Goal: Information Seeking & Learning: Learn about a topic

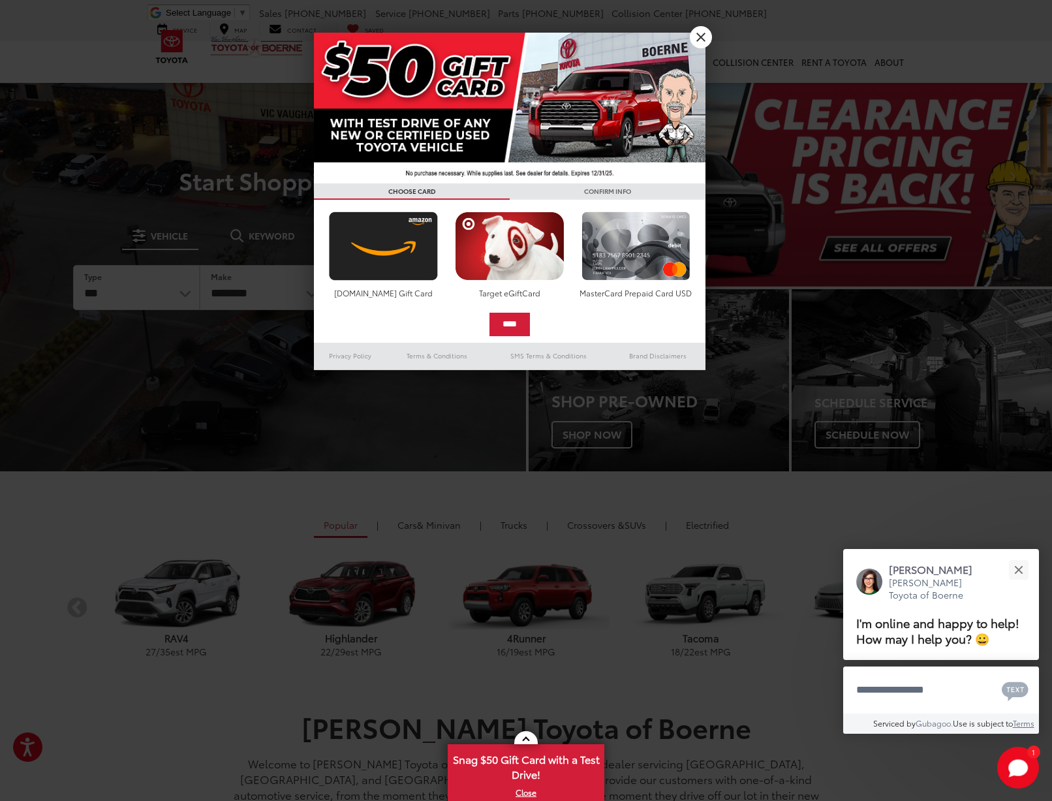
click at [703, 33] on link "X" at bounding box center [701, 37] width 22 height 22
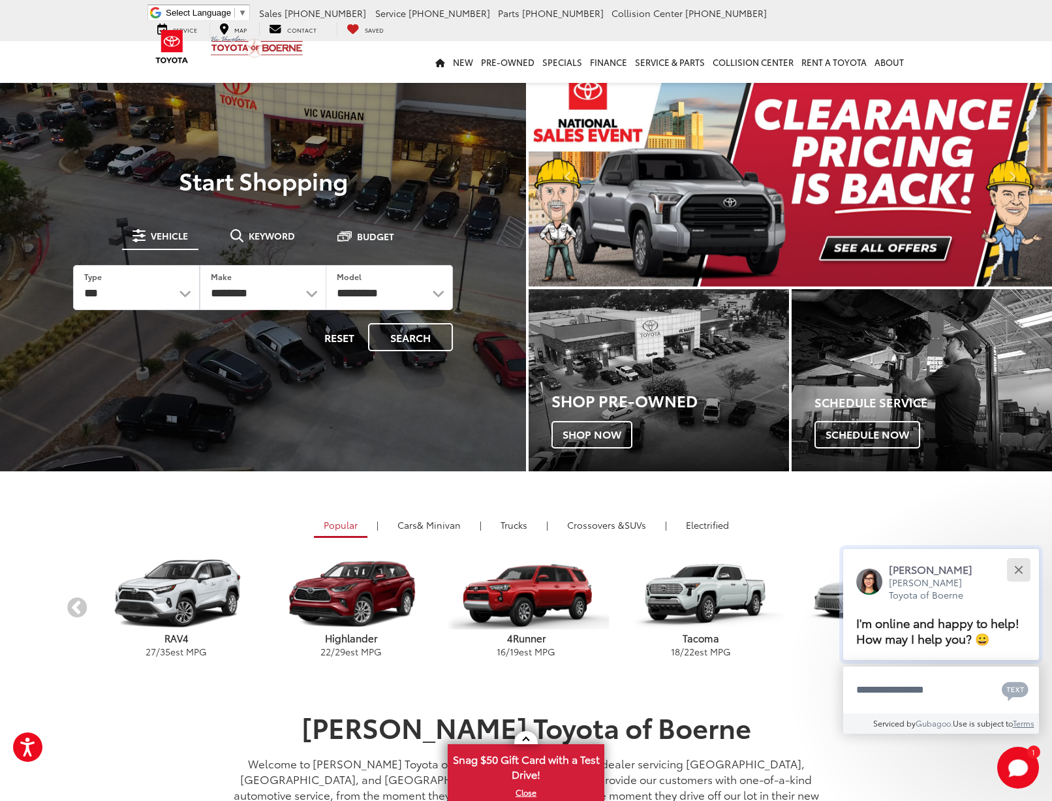
click at [1022, 556] on button "Close" at bounding box center [1019, 570] width 28 height 28
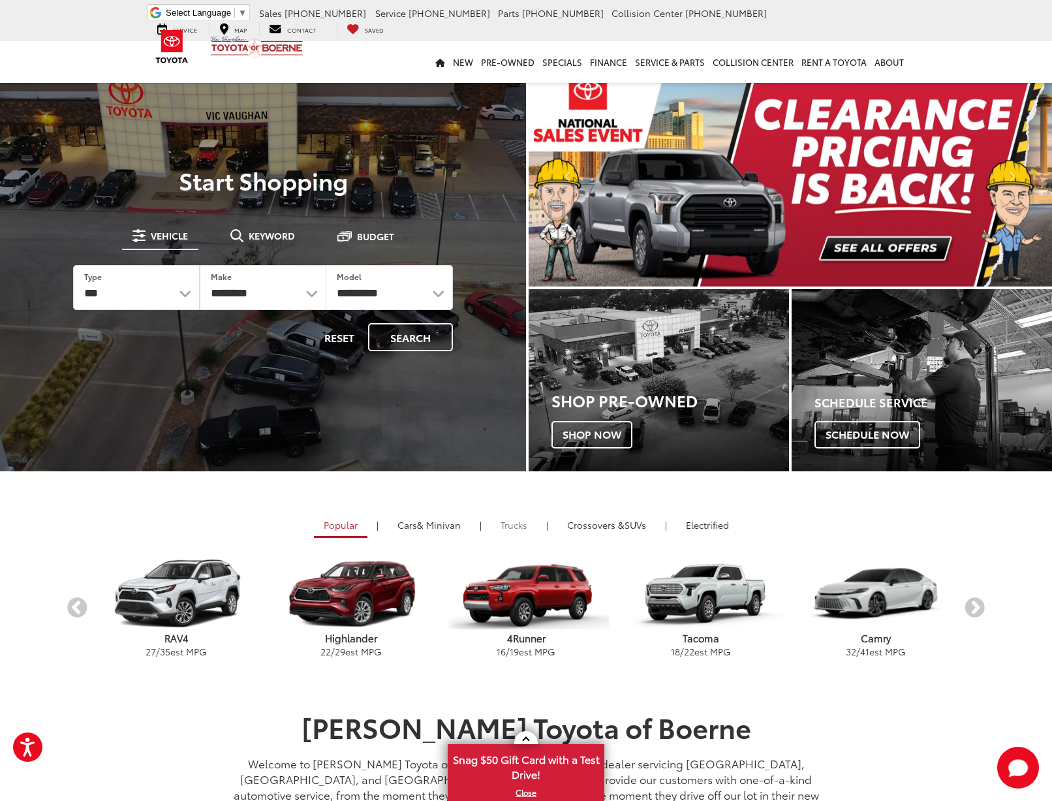
click at [524, 523] on link "Trucks" at bounding box center [514, 525] width 46 height 22
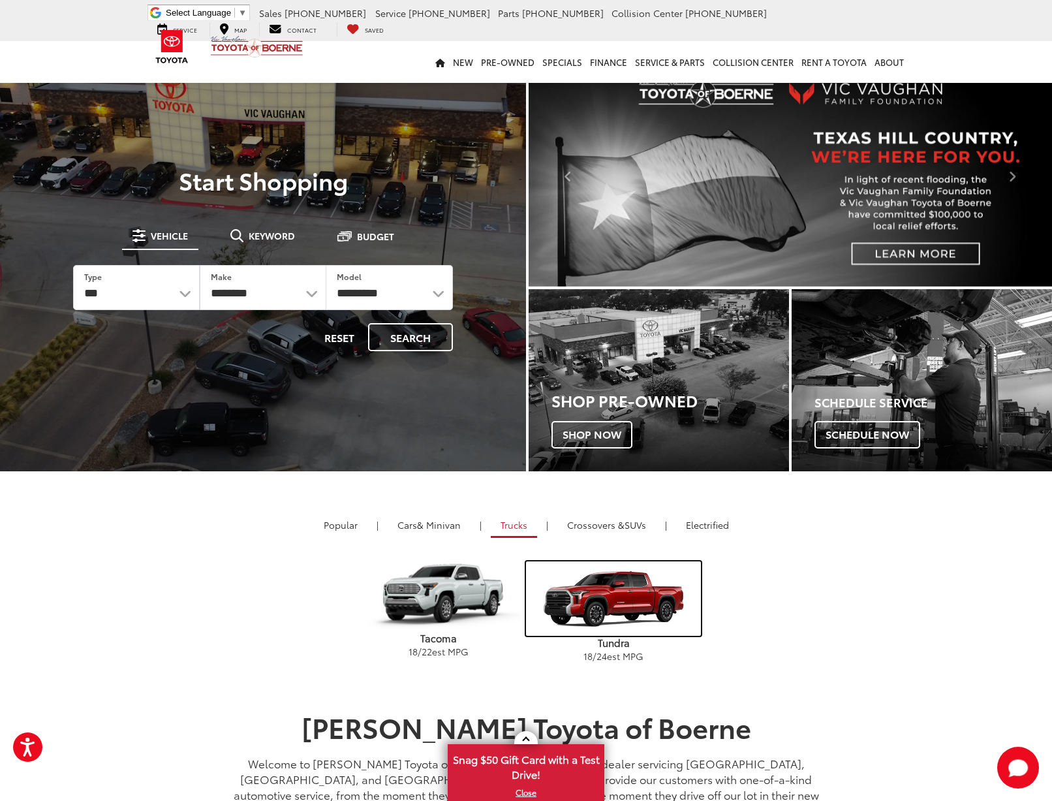
click at [625, 619] on img "carousel" at bounding box center [613, 598] width 175 height 74
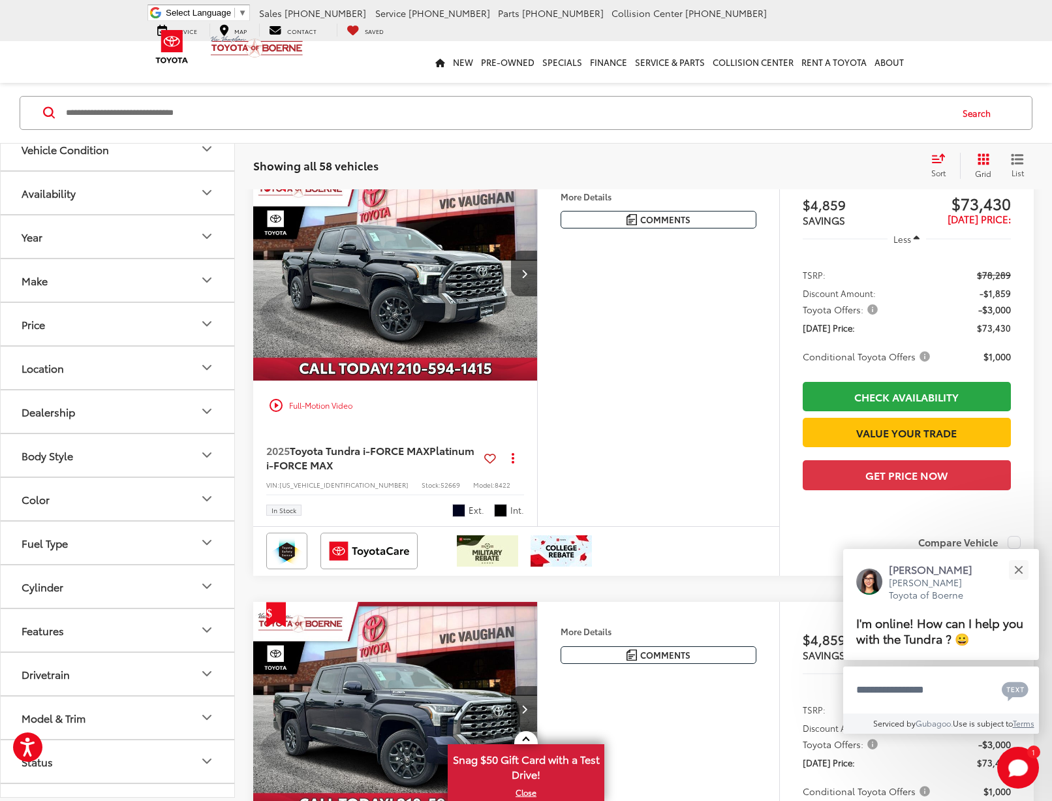
scroll to position [161, 0]
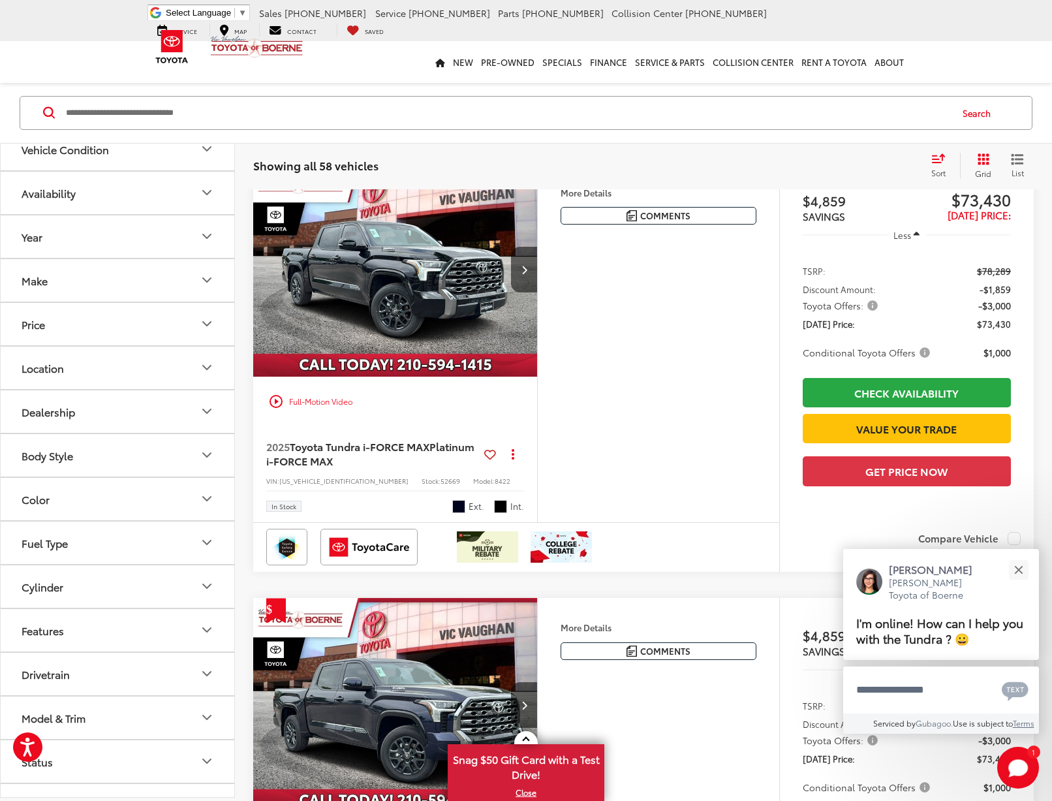
click at [869, 305] on span "Toyota Offers:" at bounding box center [842, 305] width 78 height 13
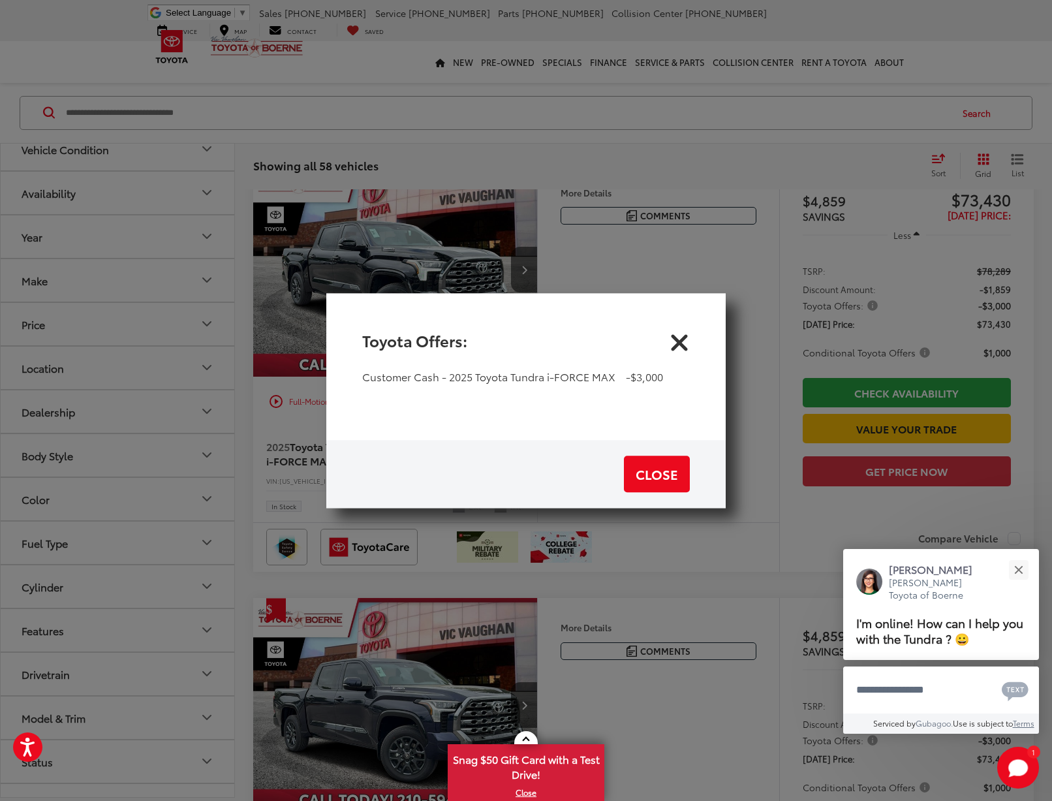
click at [688, 338] on icon "Close" at bounding box center [679, 340] width 21 height 21
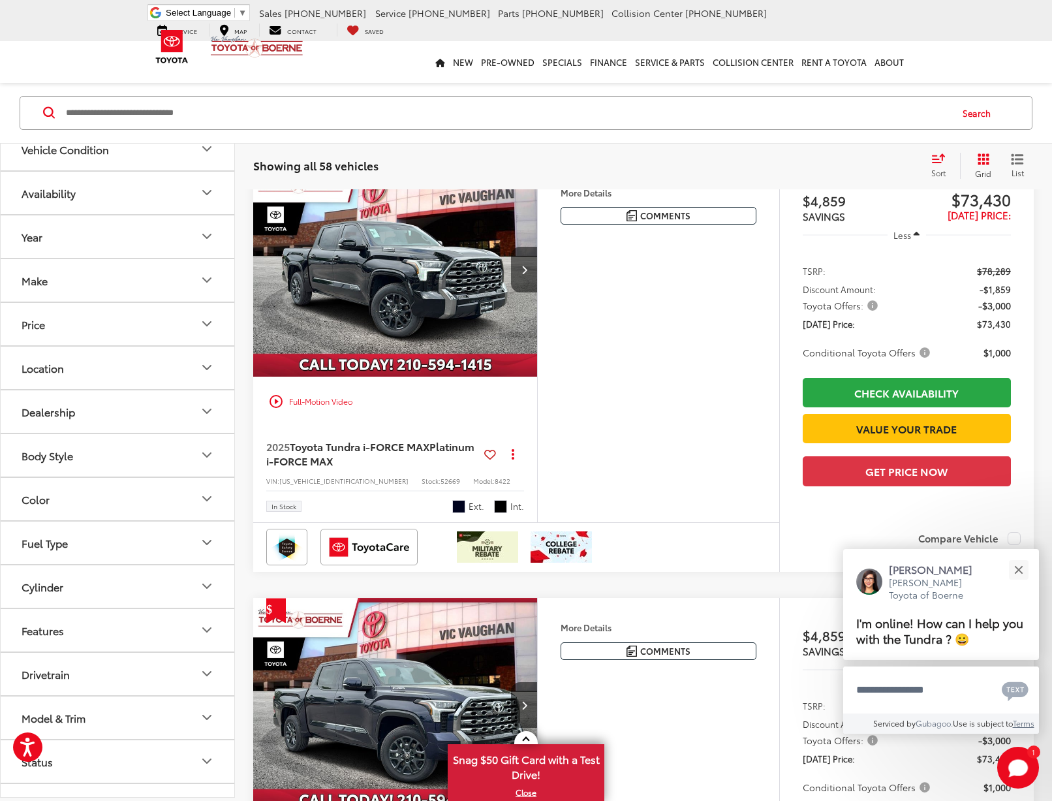
click at [868, 304] on span "Toyota Offers:" at bounding box center [842, 305] width 78 height 13
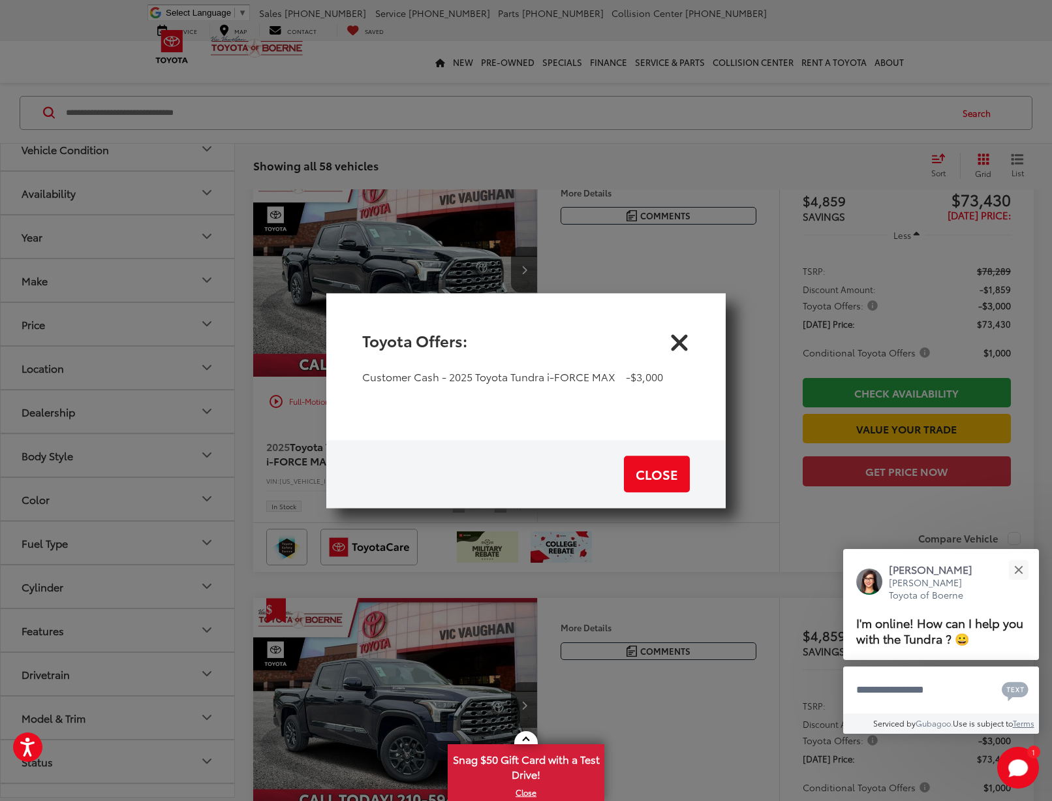
click at [684, 340] on icon "Close" at bounding box center [679, 340] width 21 height 21
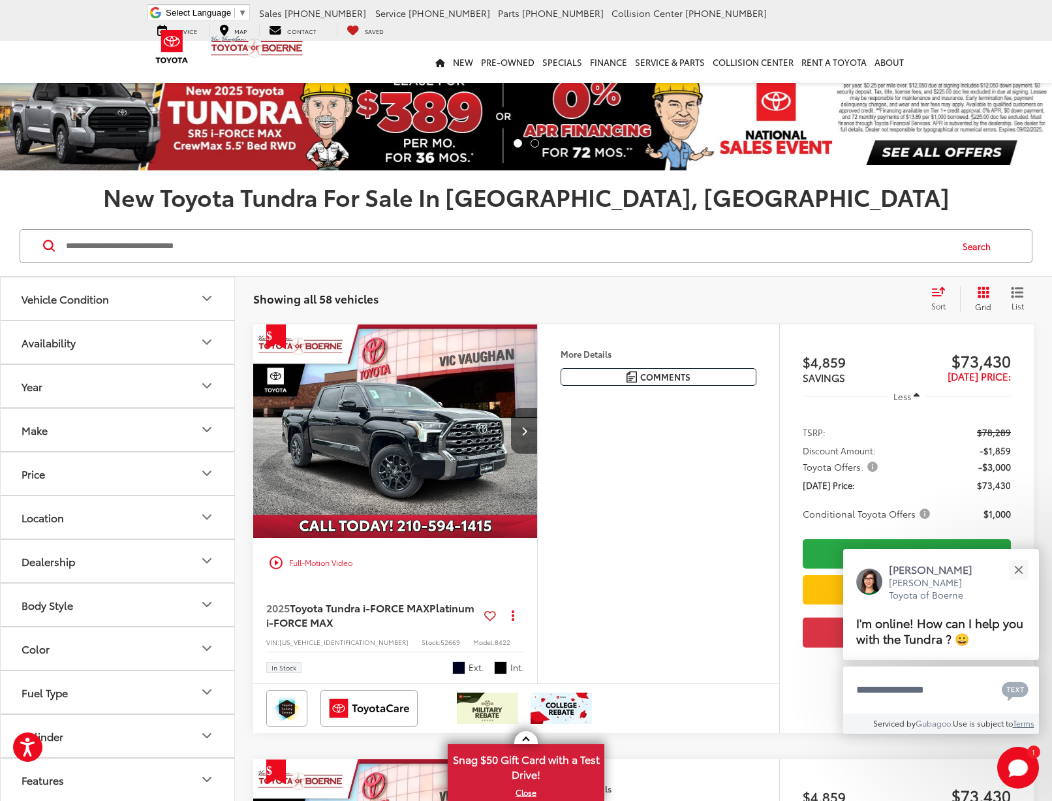
scroll to position [0, 0]
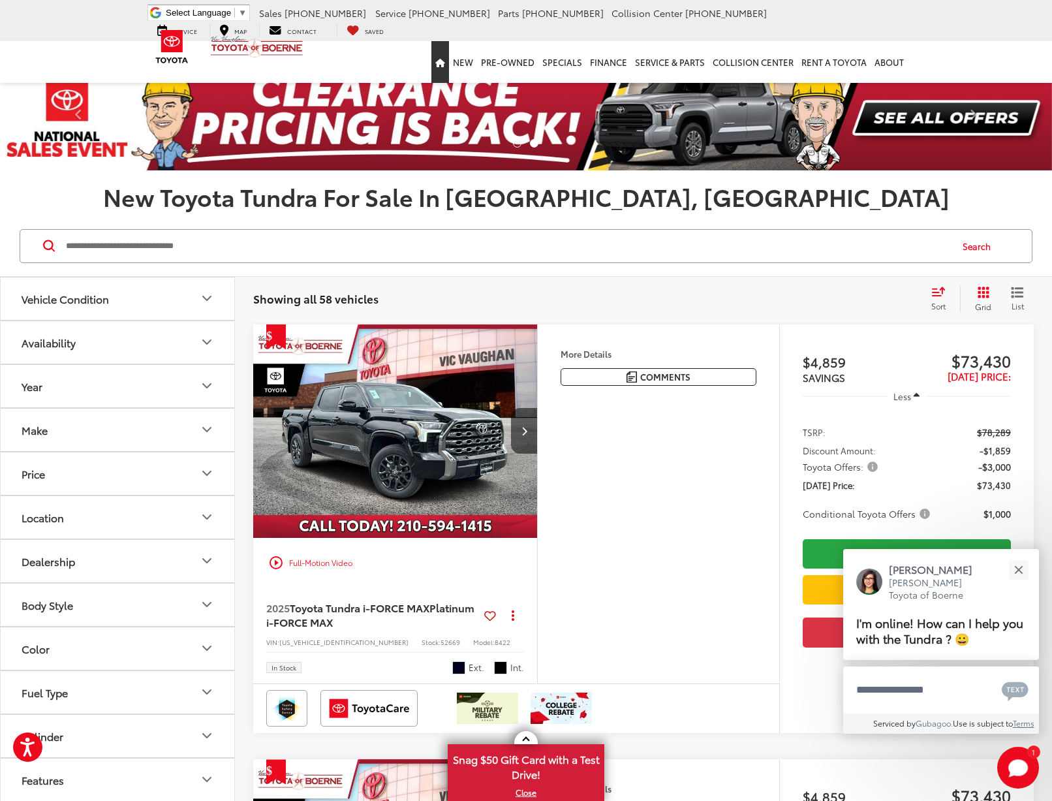
click at [445, 63] on icon "Home" at bounding box center [440, 63] width 10 height 8
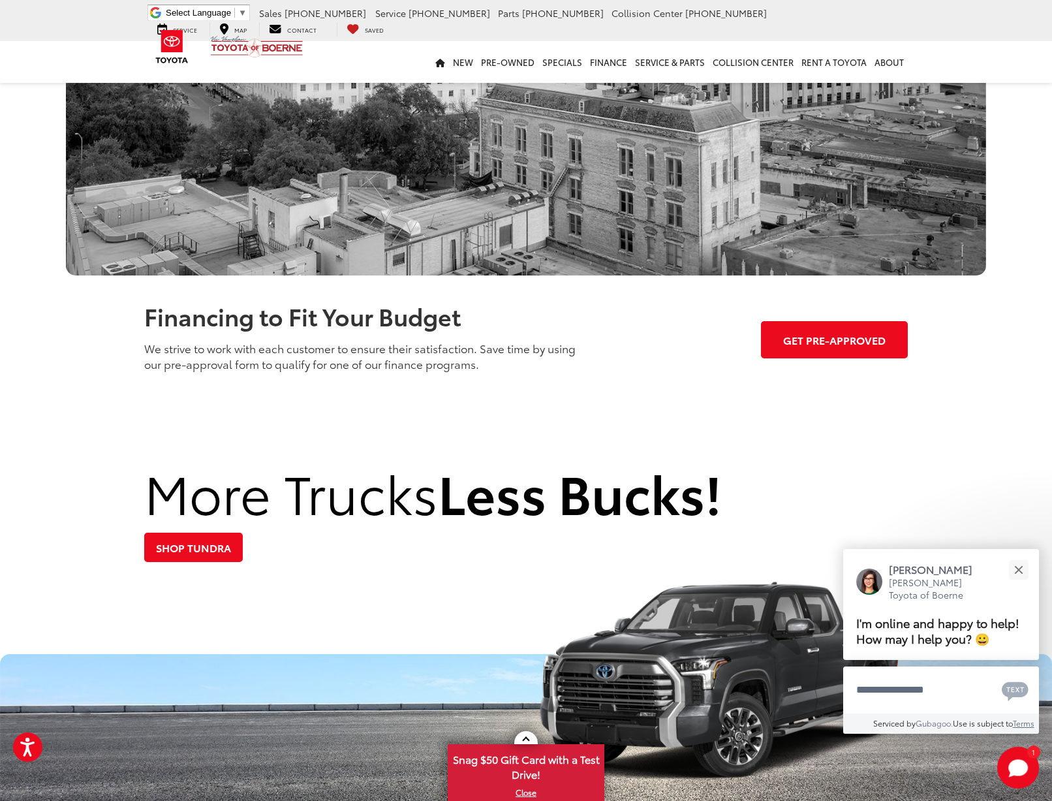
scroll to position [1208, 0]
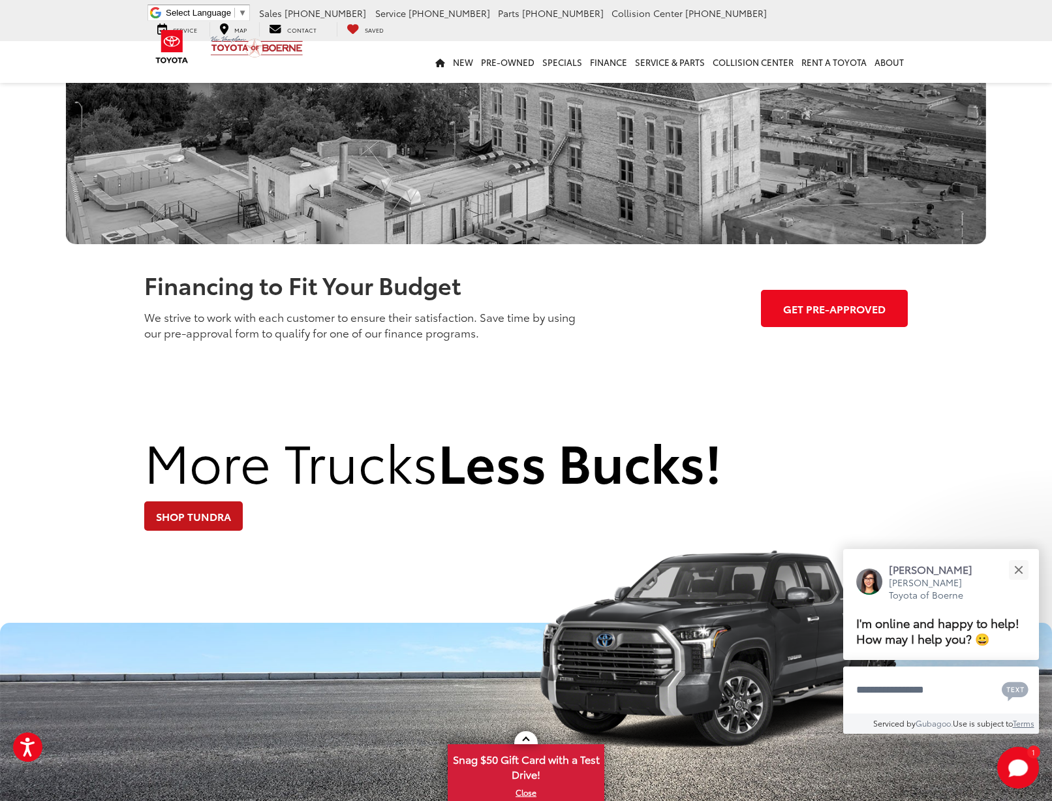
click at [213, 501] on link "Shop Tundra" at bounding box center [193, 515] width 99 height 29
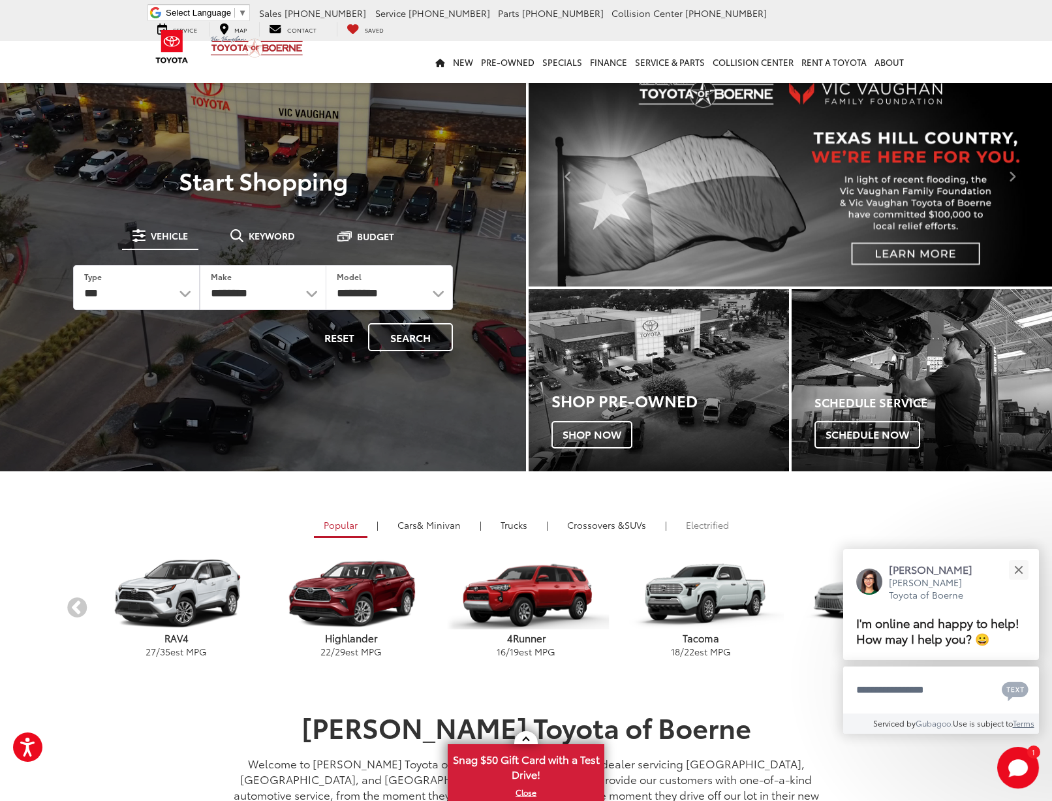
click at [701, 526] on link "Electrified" at bounding box center [707, 525] width 63 height 22
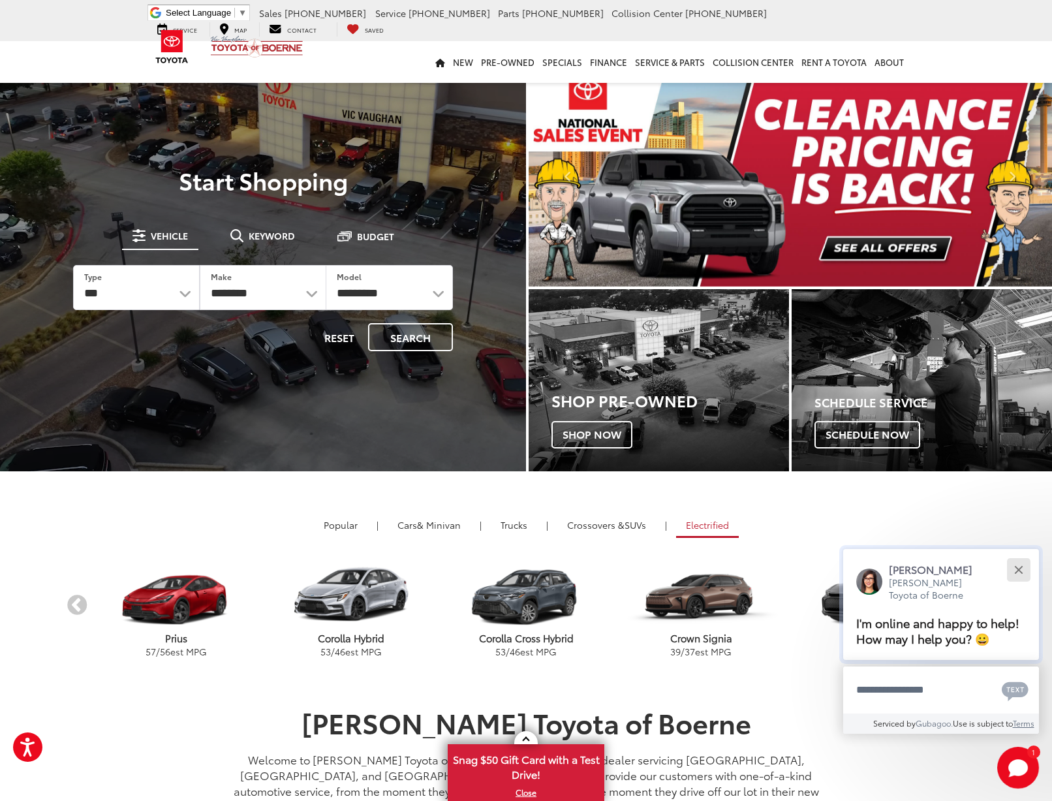
click at [1015, 556] on button "Close" at bounding box center [1019, 570] width 28 height 28
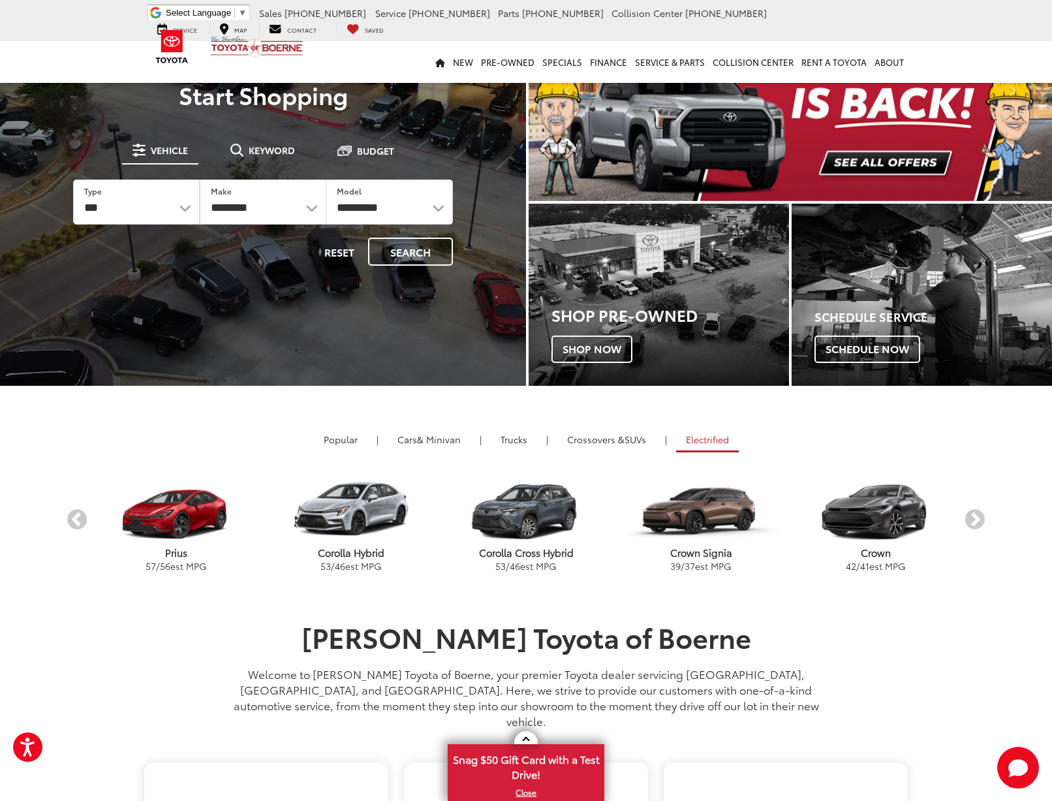
scroll to position [86, 0]
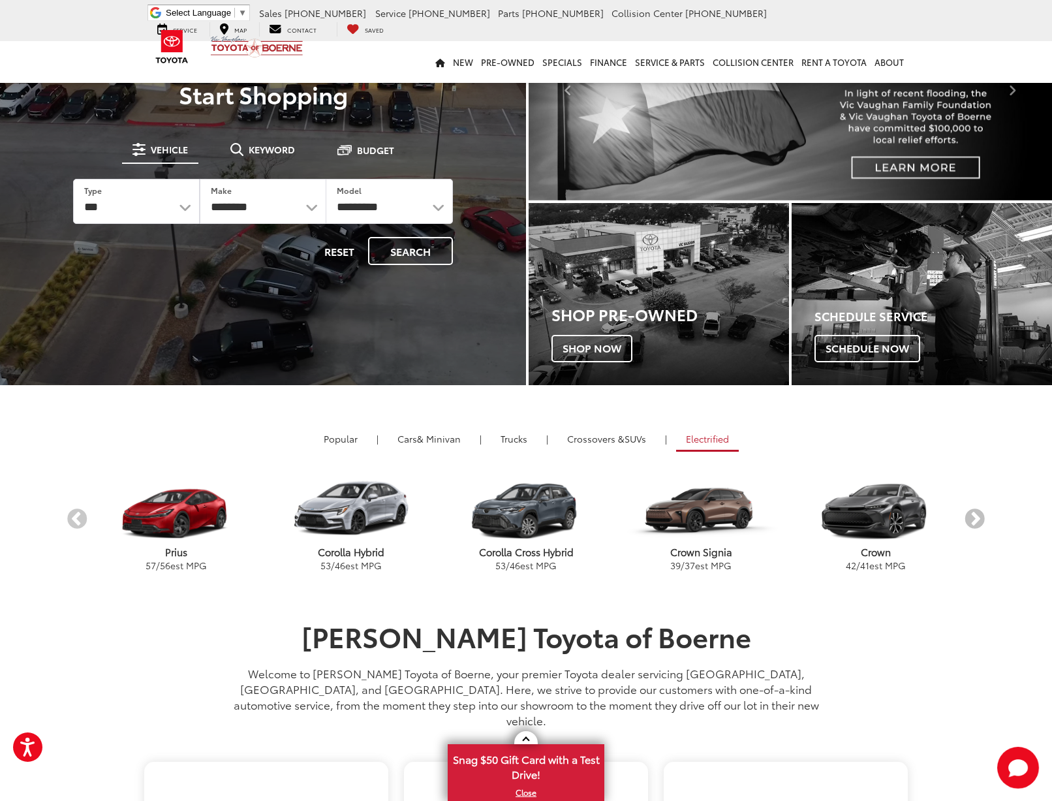
click at [983, 519] on button "Next" at bounding box center [975, 520] width 23 height 23
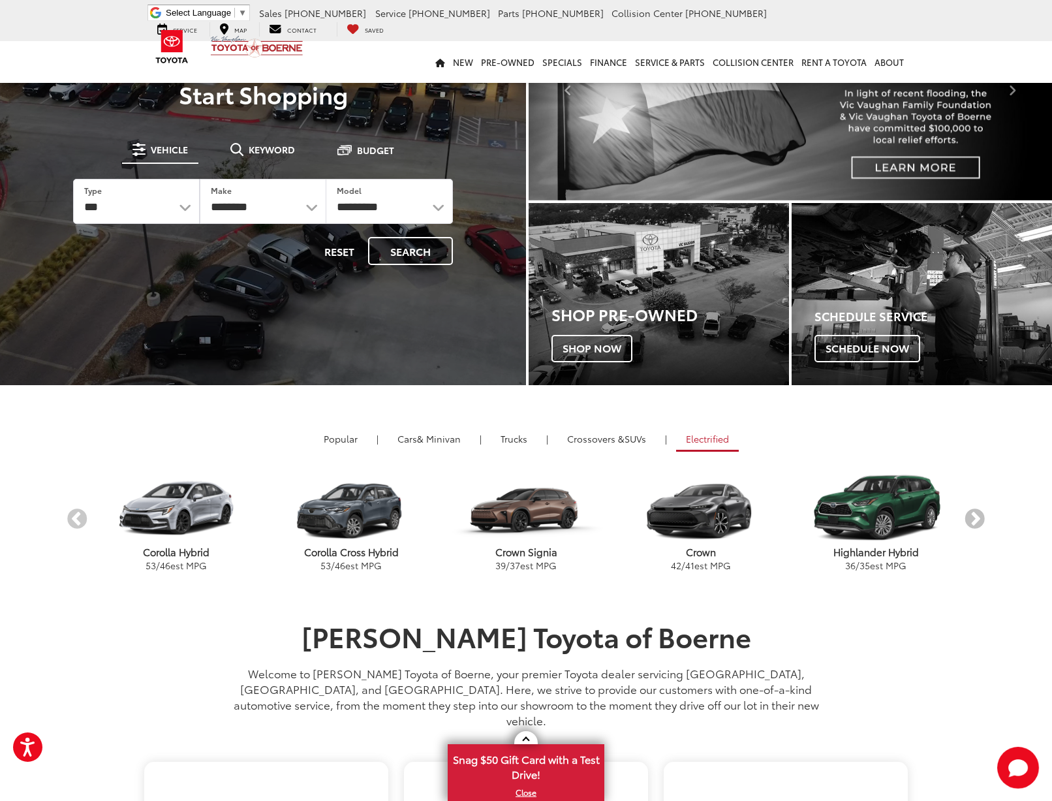
click at [983, 519] on button "Next" at bounding box center [975, 520] width 23 height 23
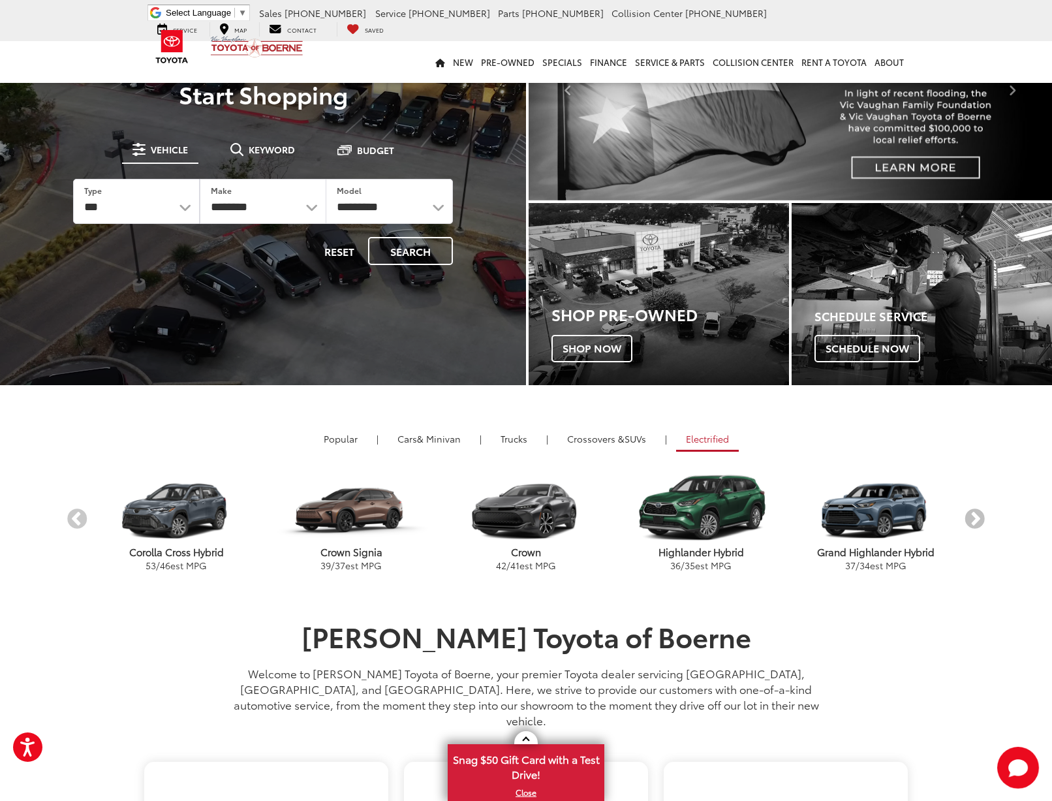
click at [981, 519] on button "Next" at bounding box center [975, 520] width 23 height 23
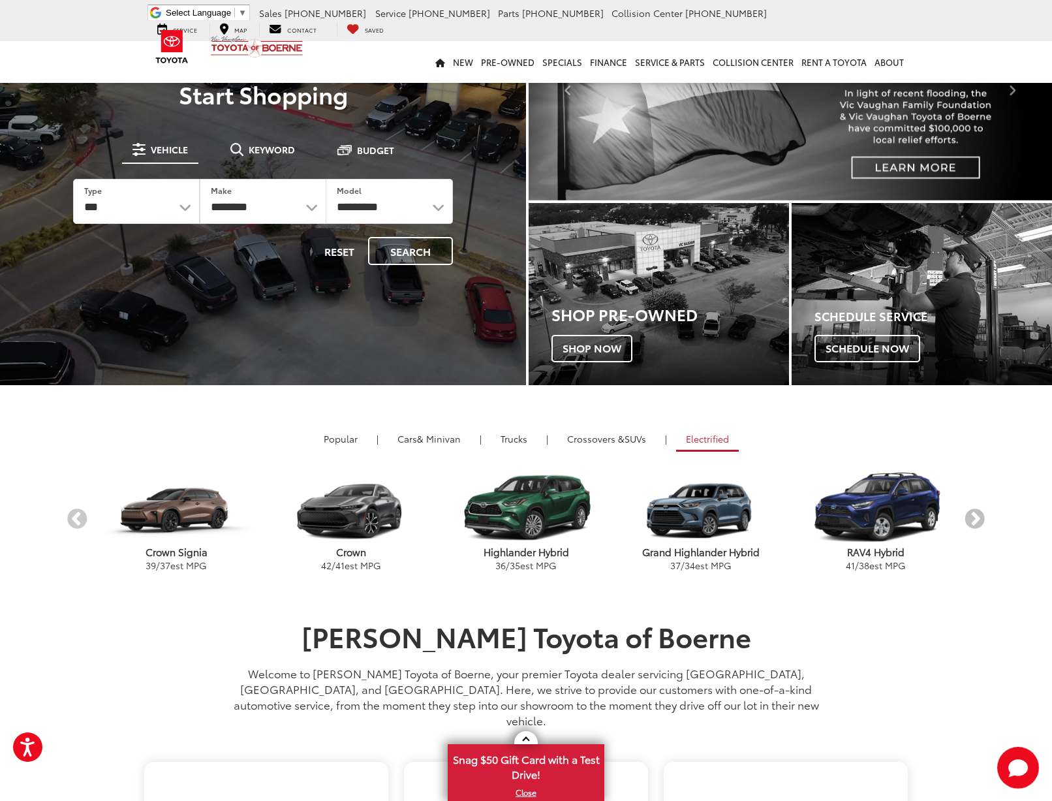
click at [981, 519] on button "Next" at bounding box center [975, 520] width 23 height 23
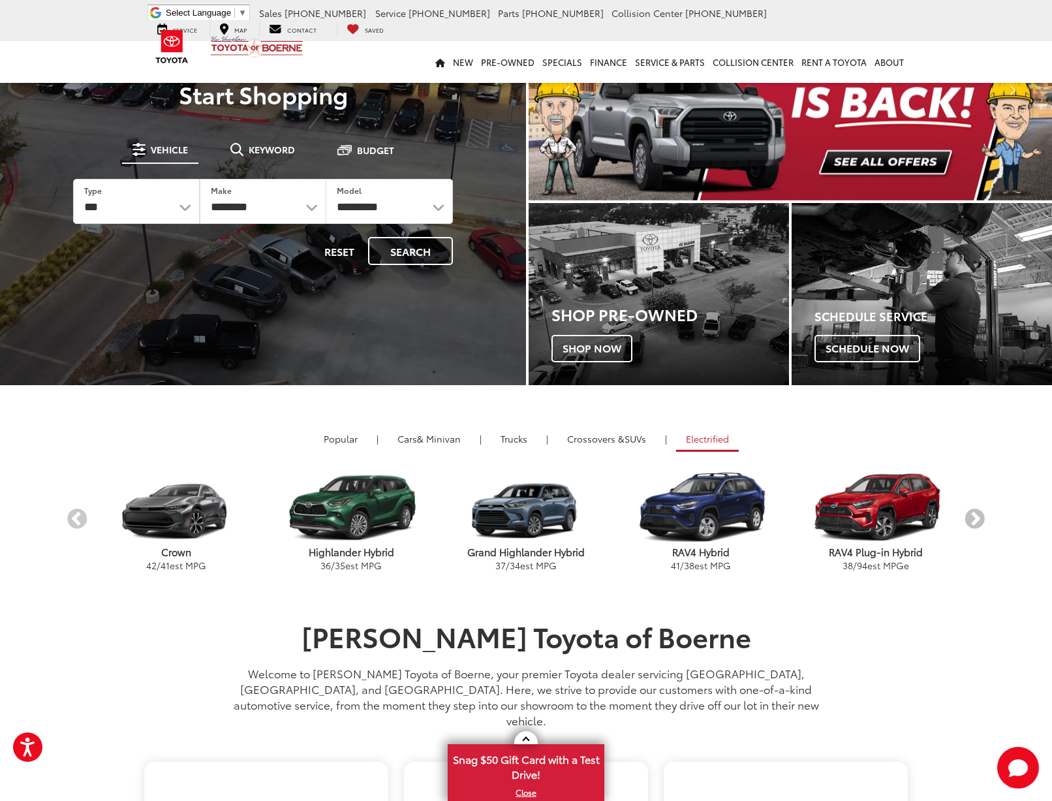
click at [981, 519] on button "Next" at bounding box center [975, 520] width 23 height 23
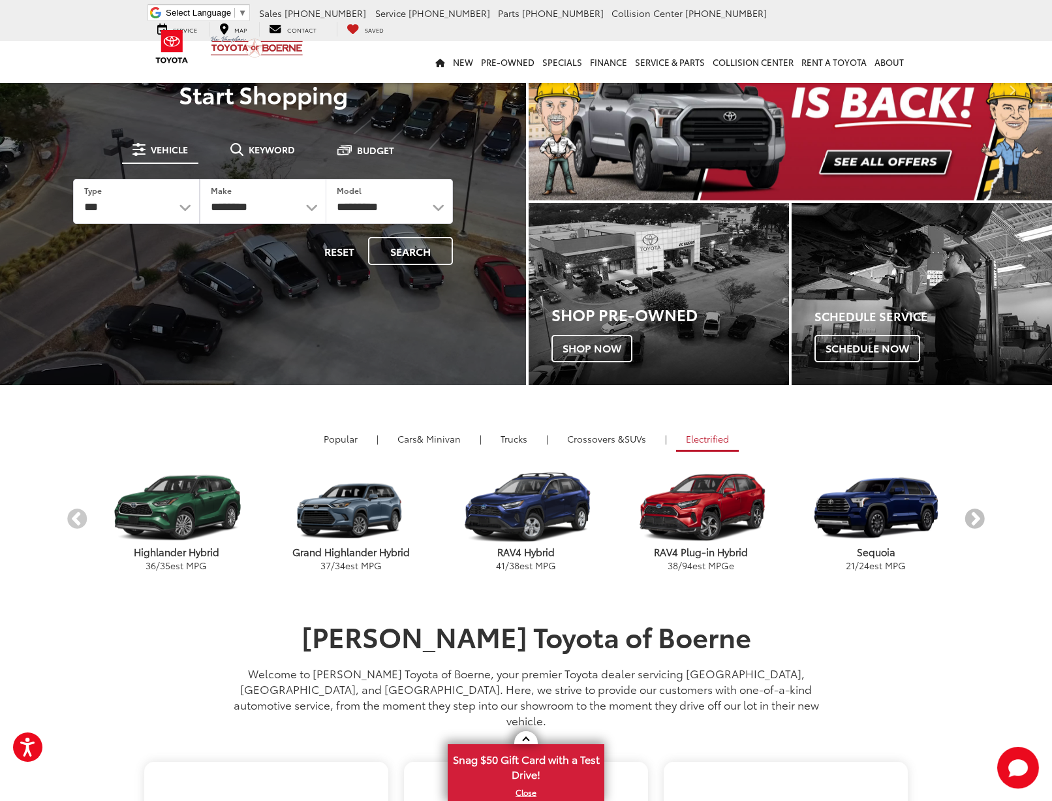
click at [981, 519] on button "Next" at bounding box center [975, 520] width 23 height 23
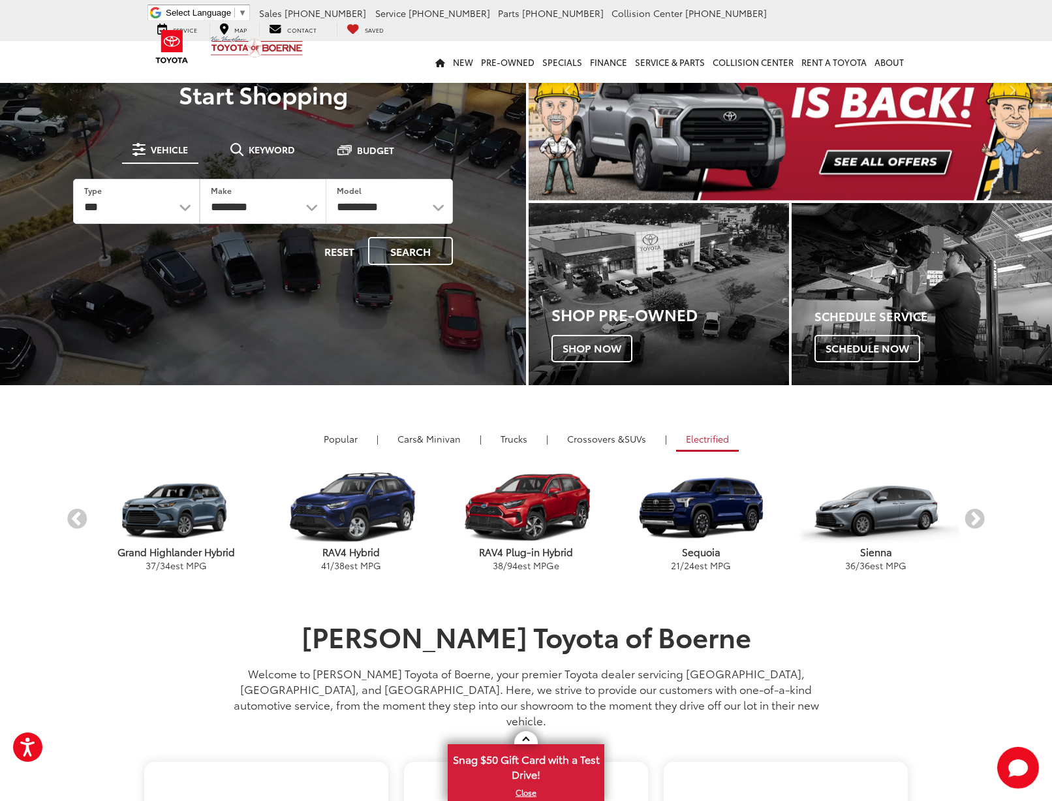
click at [556, 550] on p "RAV4 Plug-in Hybrid" at bounding box center [526, 552] width 175 height 14
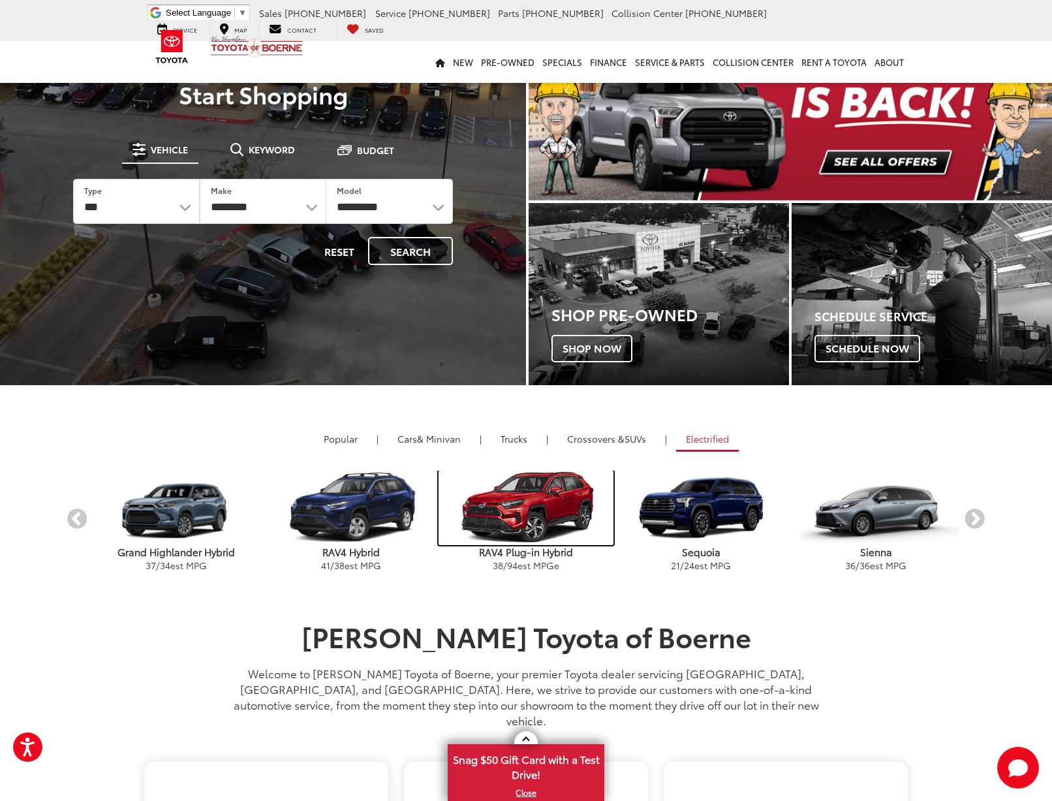
click at [547, 528] on img "carousel" at bounding box center [526, 508] width 175 height 74
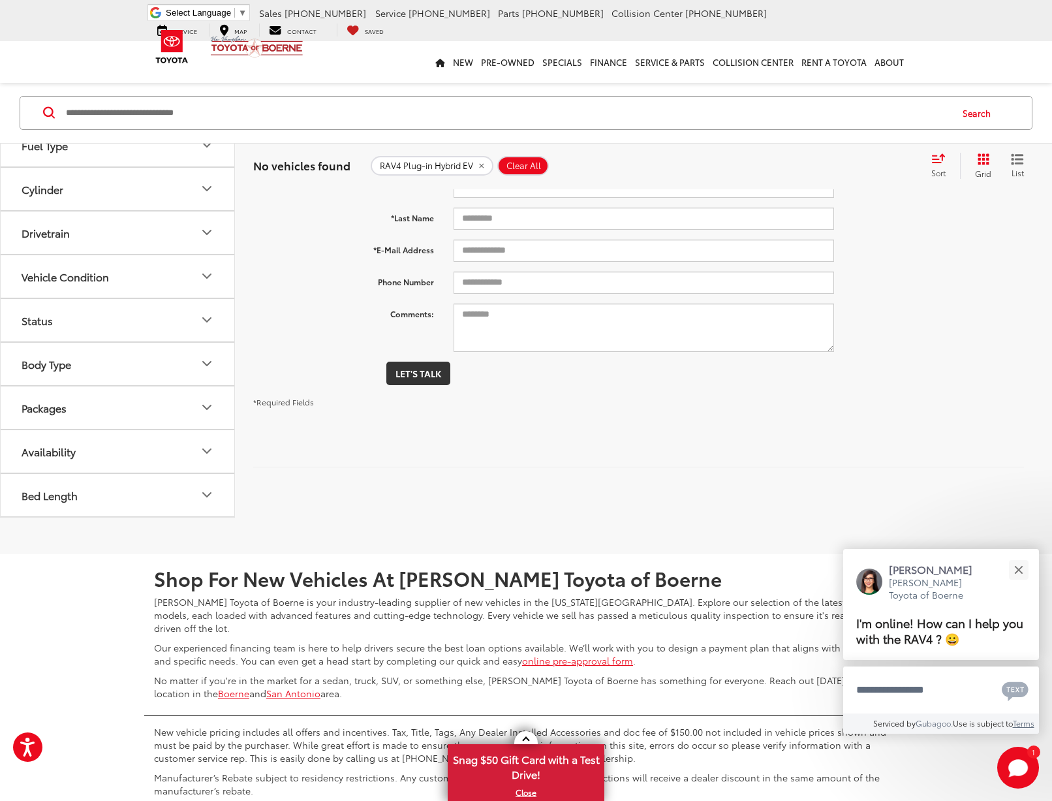
scroll to position [154, 0]
